Goal: Information Seeking & Learning: Learn about a topic

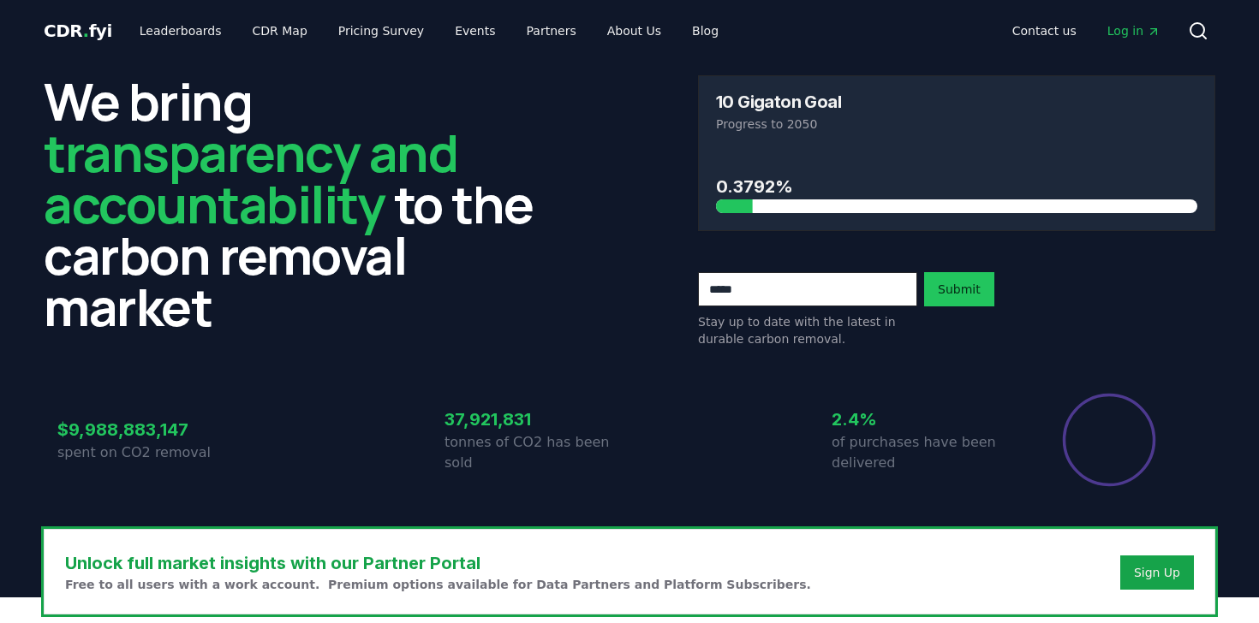
scroll to position [665, 0]
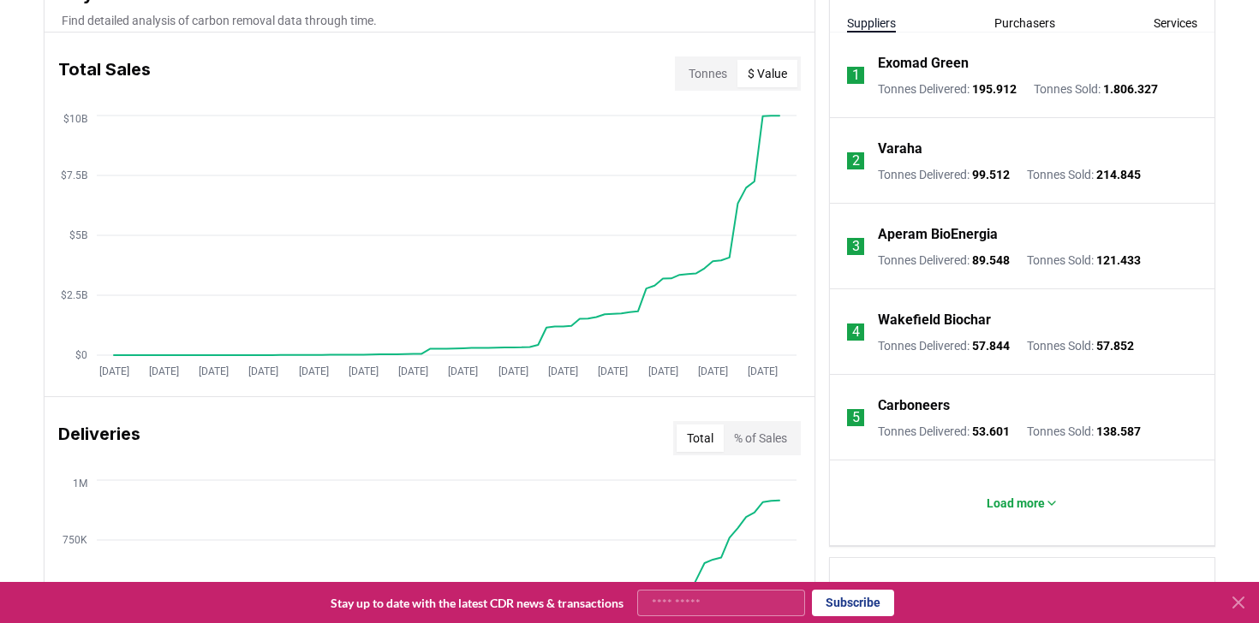
click at [772, 70] on button "$ Value" at bounding box center [767, 73] width 60 height 27
click at [762, 119] on circle at bounding box center [763, 116] width 9 height 9
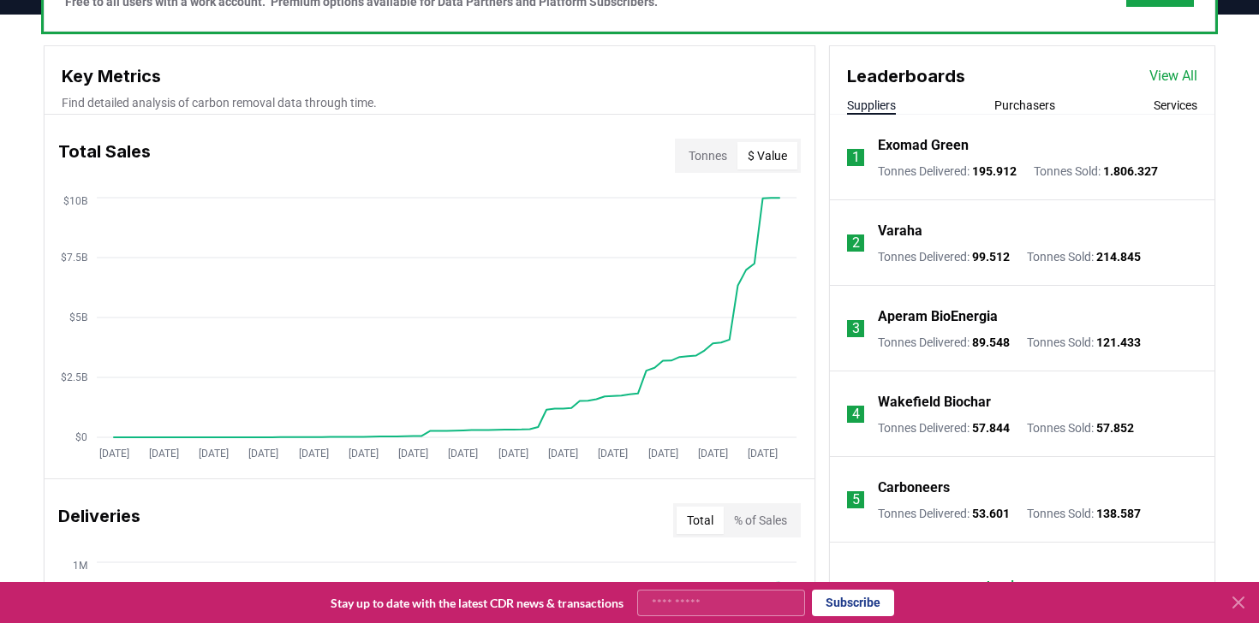
scroll to position [634, 0]
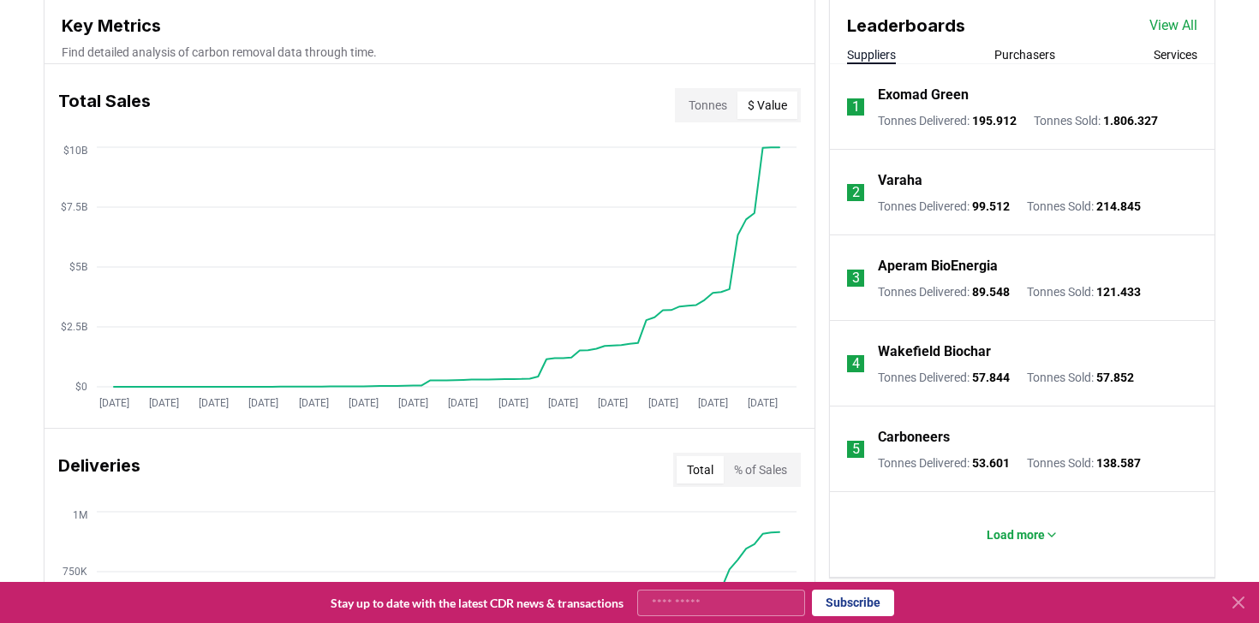
click at [936, 97] on p "Exomad Green" at bounding box center [923, 95] width 91 height 21
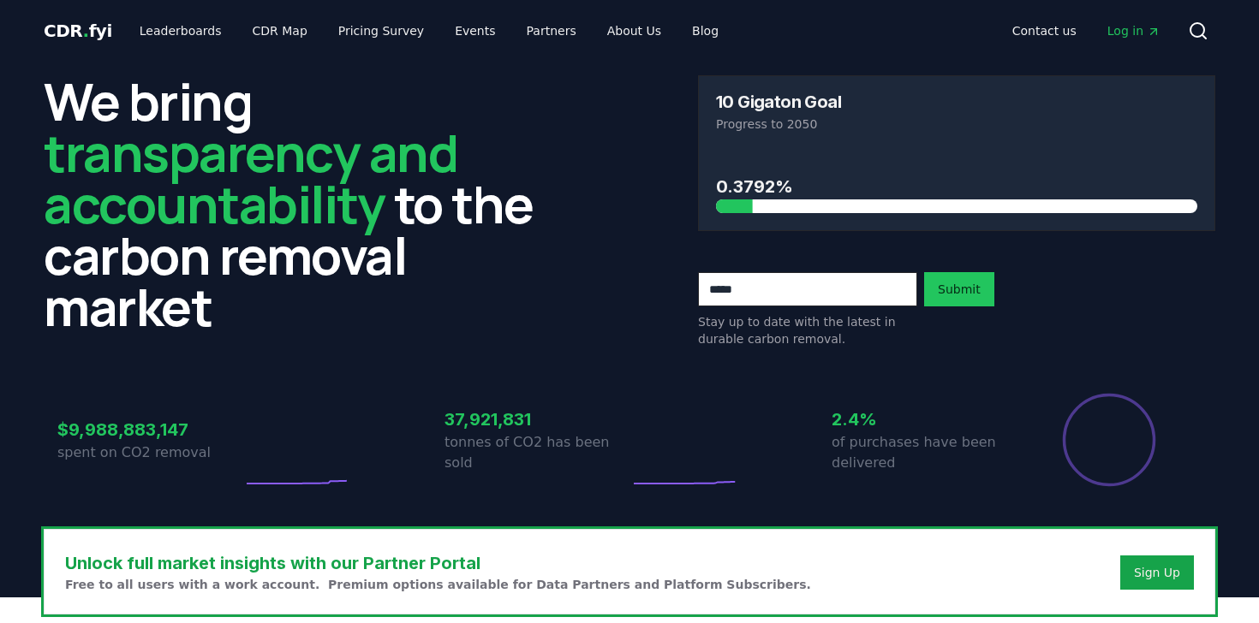
scroll to position [634, 0]
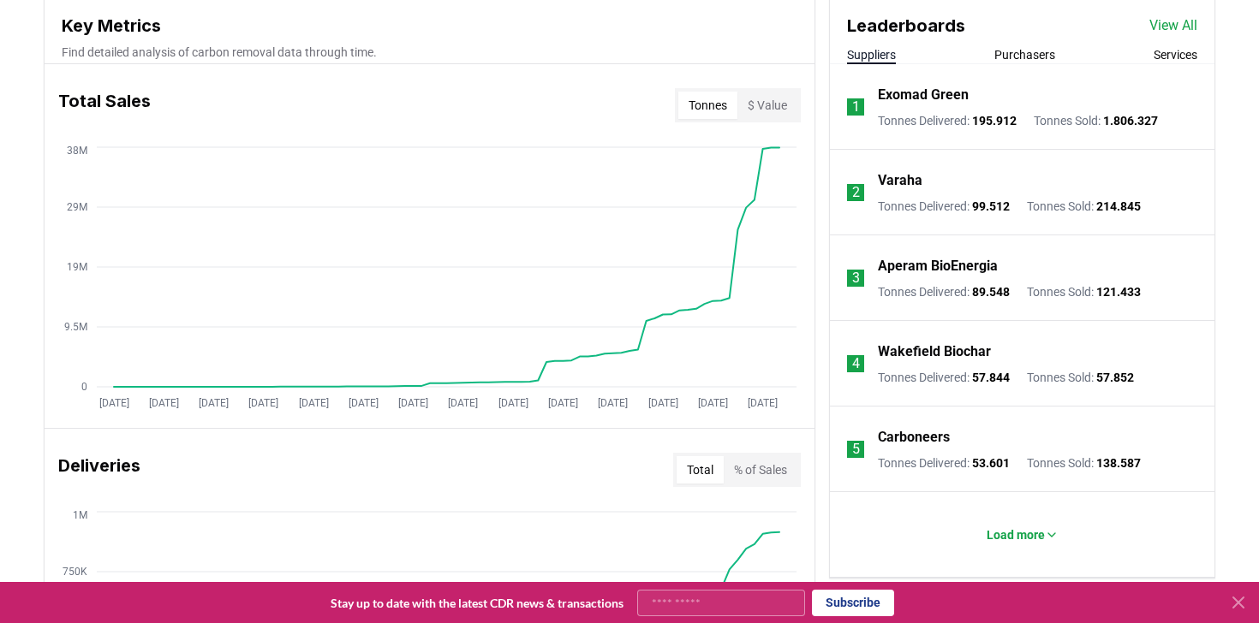
click at [1024, 61] on button "Purchasers" at bounding box center [1024, 54] width 61 height 17
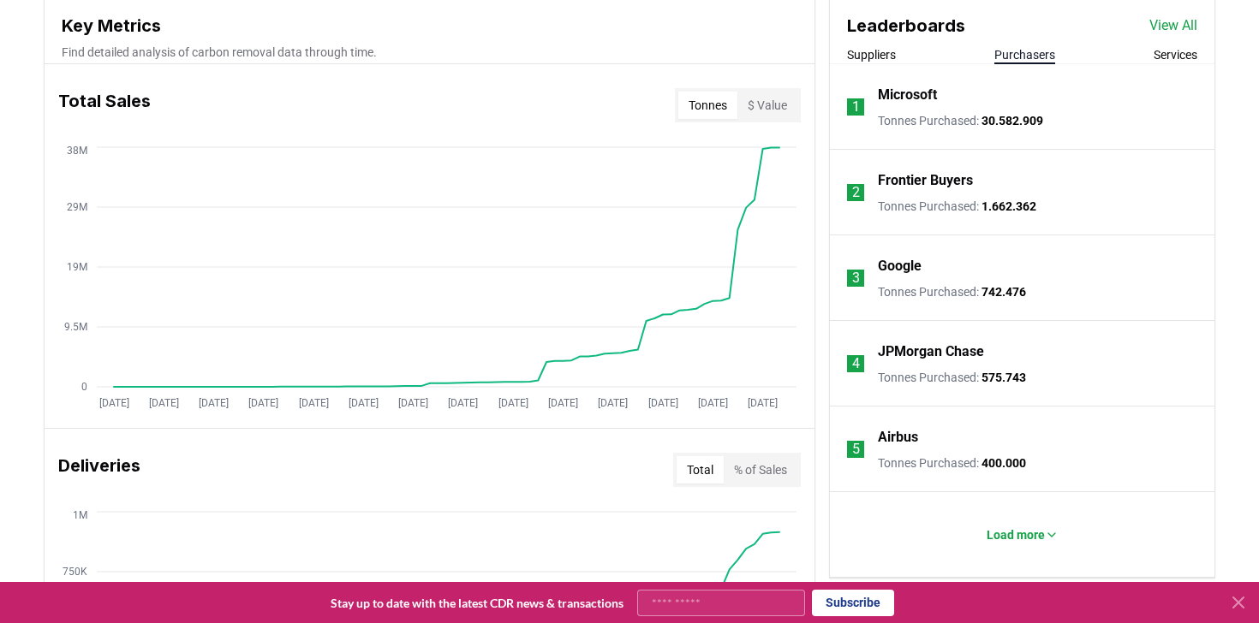
click at [919, 51] on div "Suppliers Purchasers Services" at bounding box center [1022, 55] width 385 height 18
click at [885, 57] on button "Suppliers" at bounding box center [871, 54] width 49 height 17
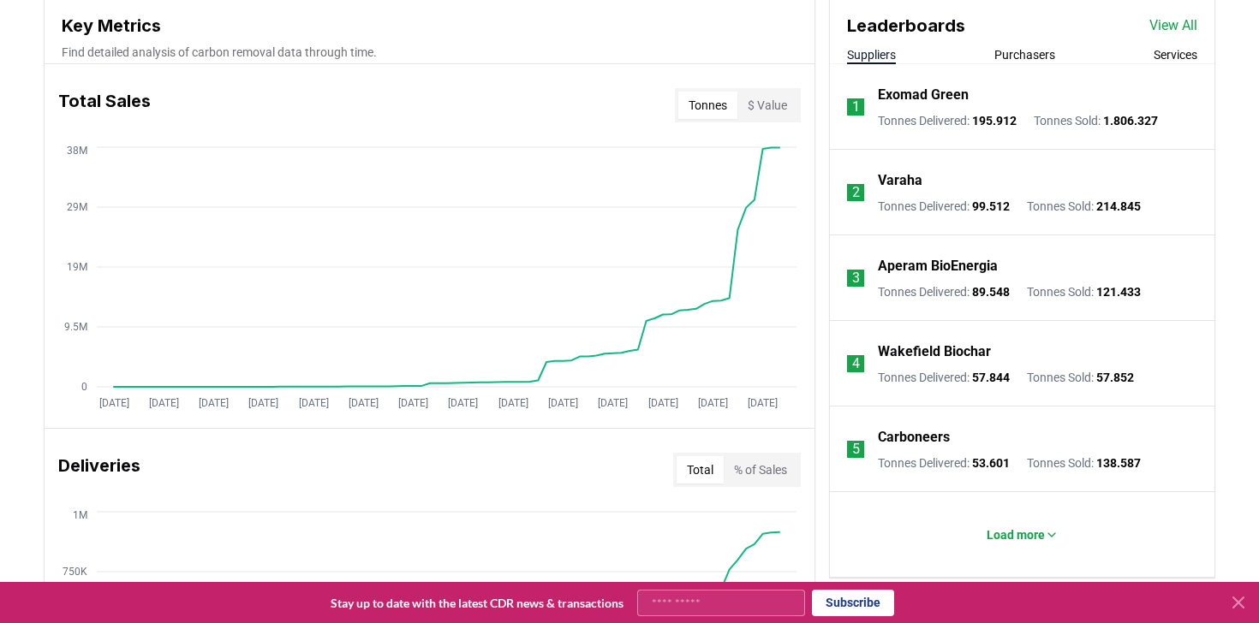
click at [1148, 62] on div "Suppliers Purchasers Services" at bounding box center [1022, 55] width 385 height 18
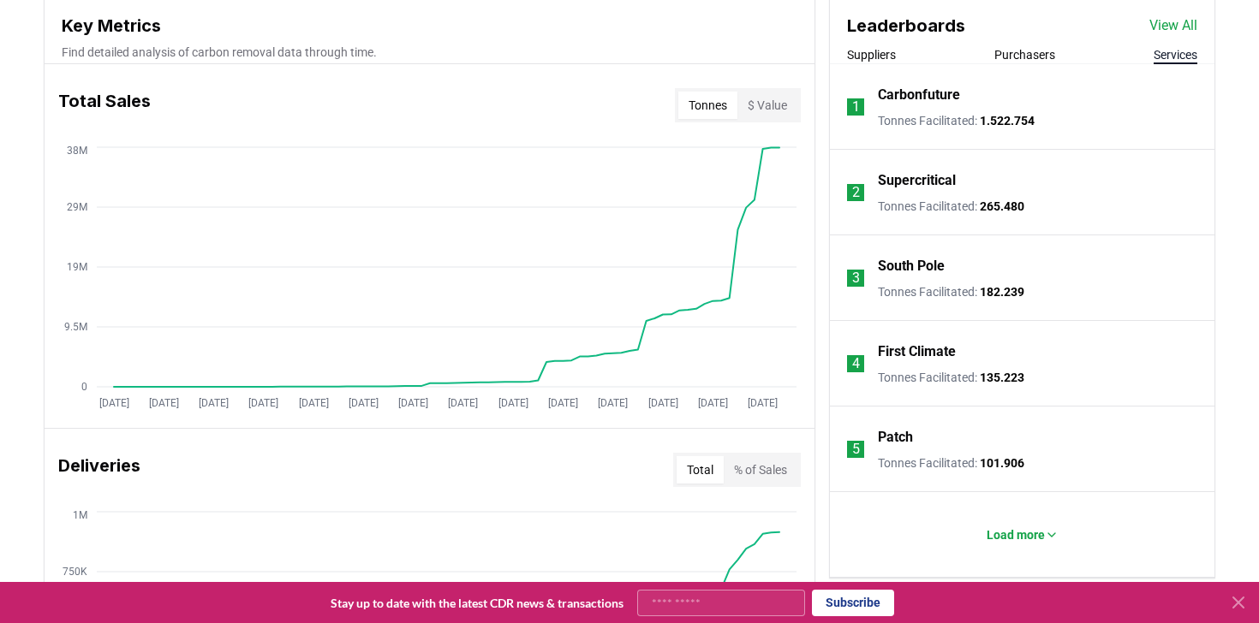
click at [1168, 56] on button "Services" at bounding box center [1176, 54] width 44 height 17
click at [869, 54] on button "Suppliers" at bounding box center [871, 54] width 49 height 17
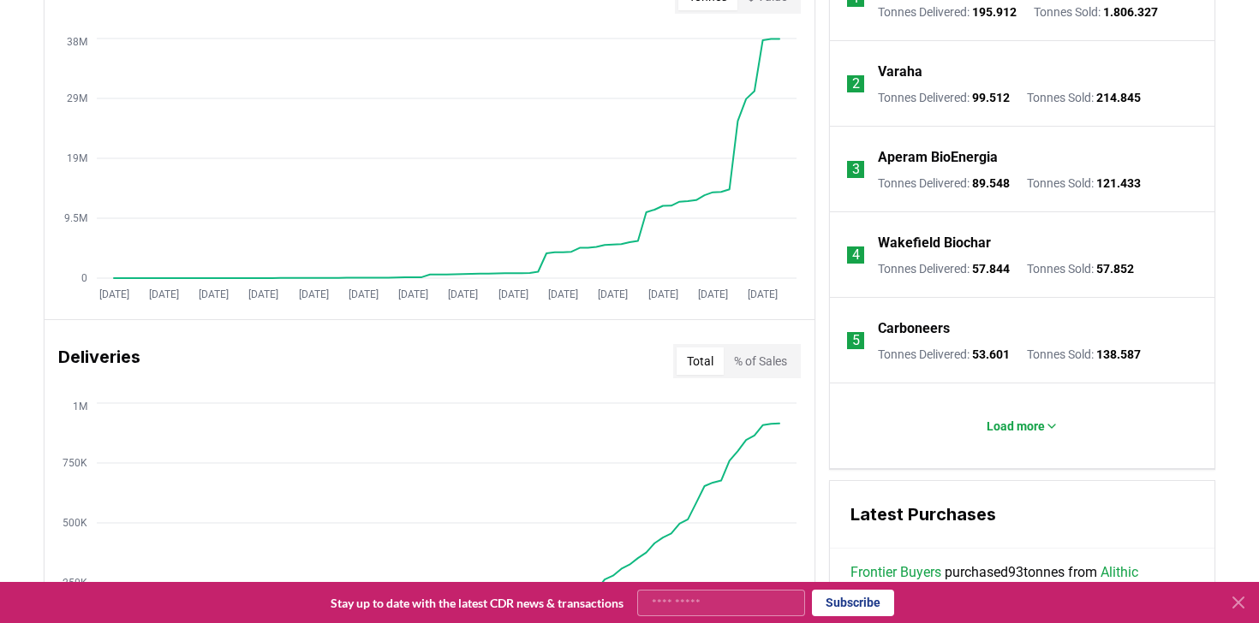
scroll to position [753, 0]
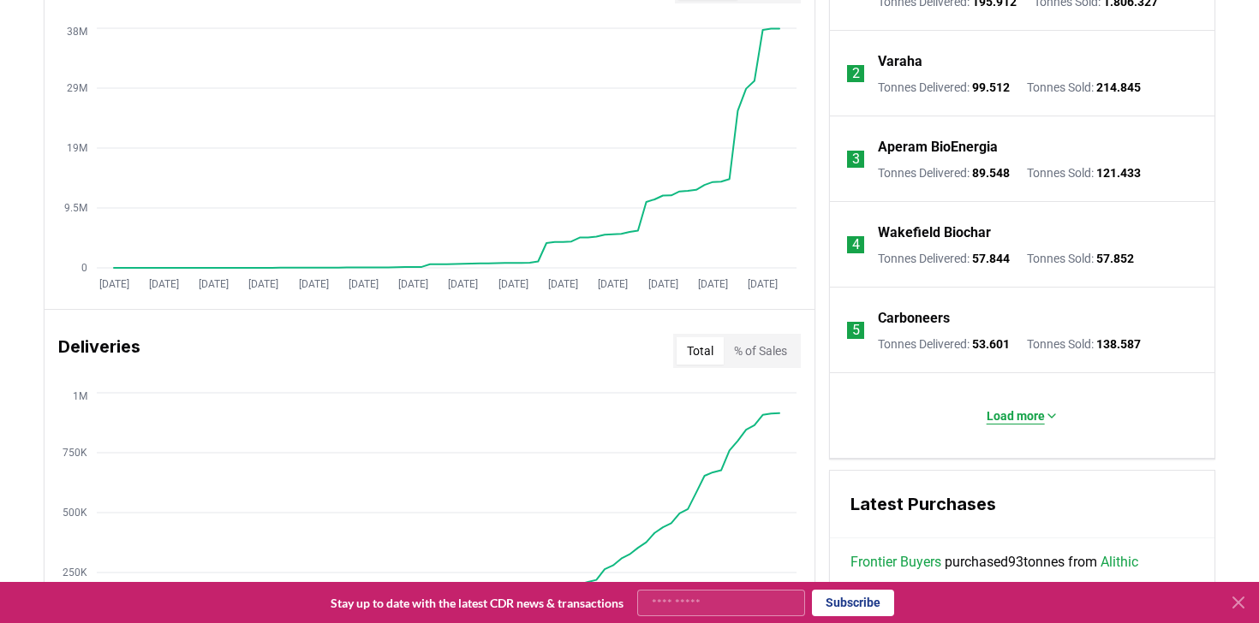
click at [993, 410] on p "Load more" at bounding box center [1016, 416] width 58 height 17
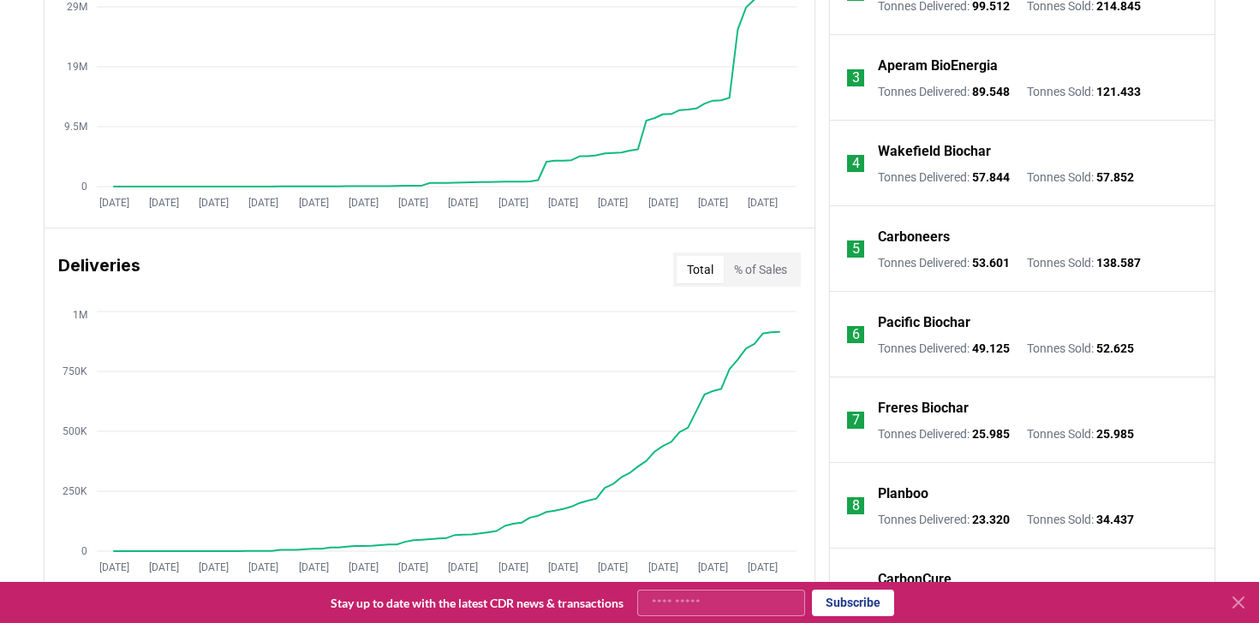
scroll to position [832, 0]
